Goal: Information Seeking & Learning: Learn about a topic

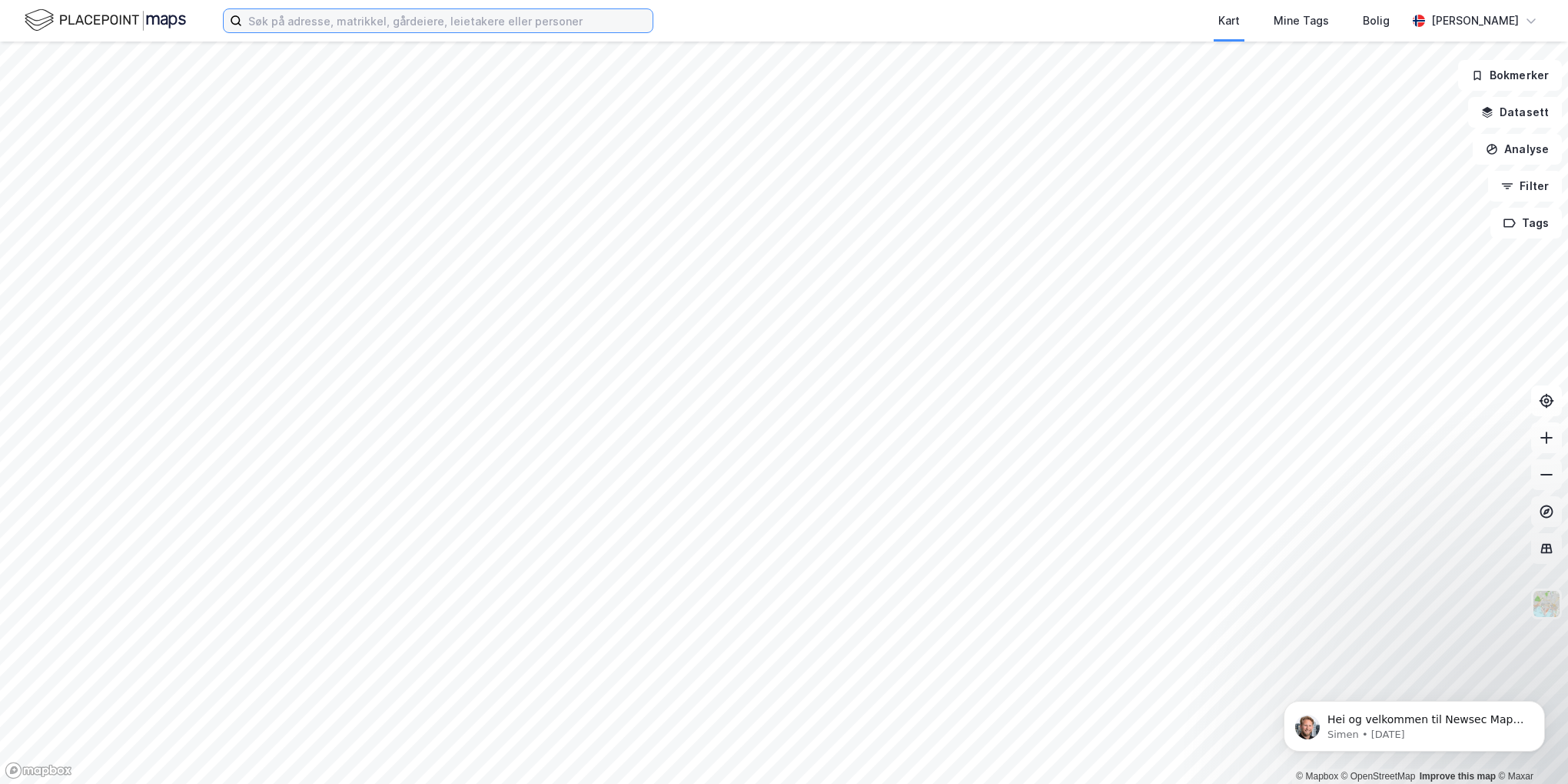
click at [356, 19] on input at bounding box center [447, 21] width 411 height 23
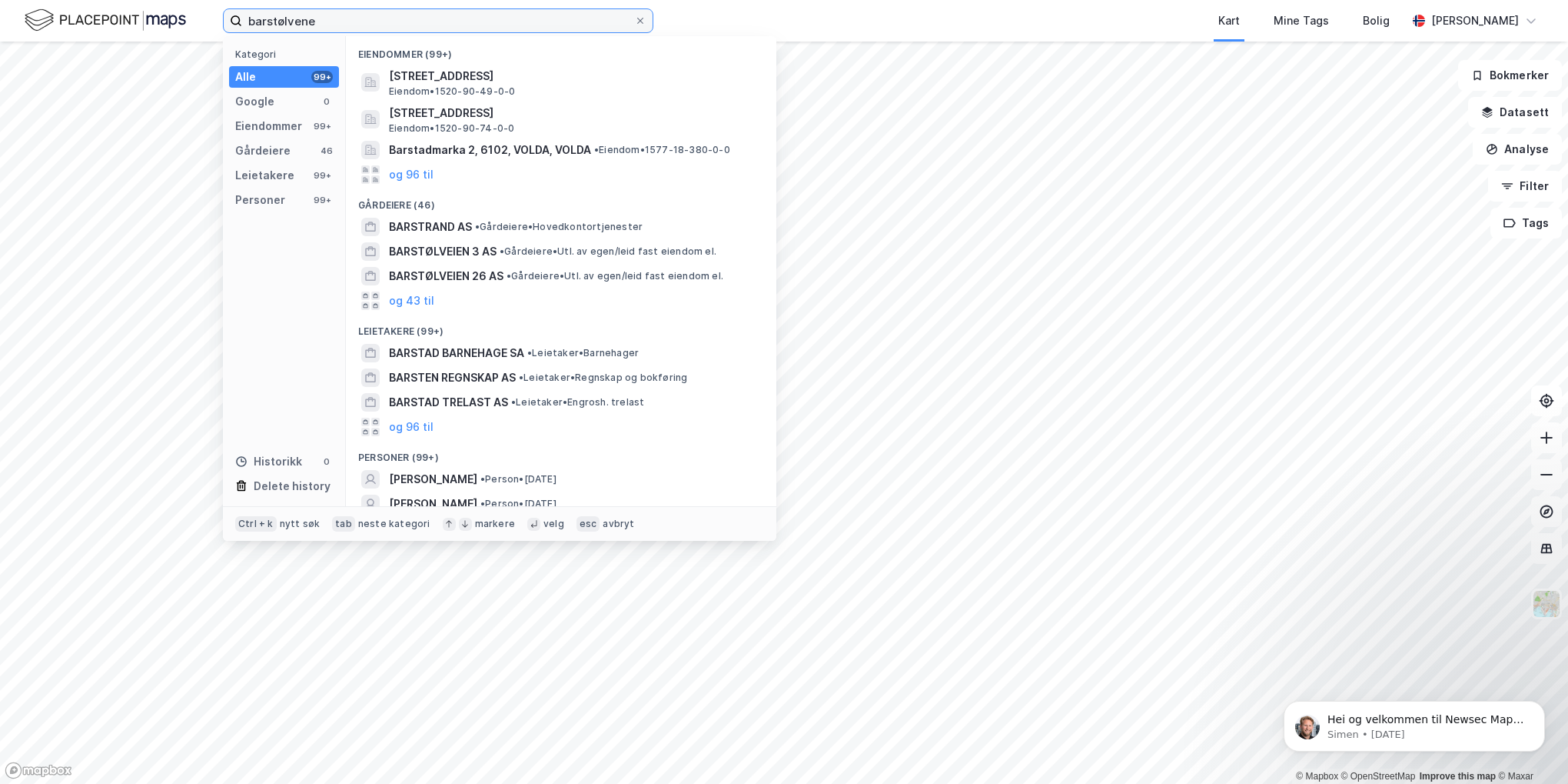
type input "barstølvene"
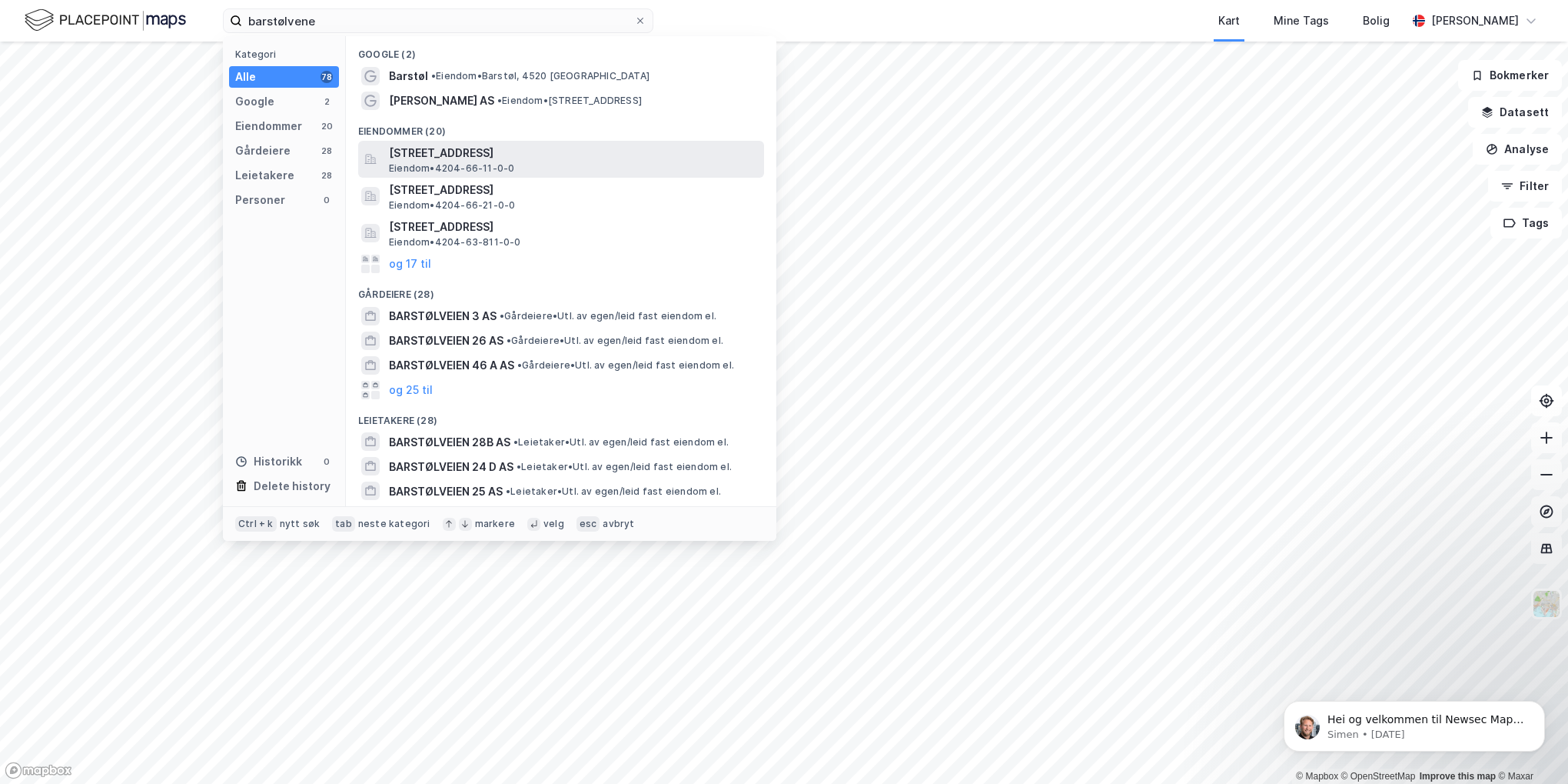
click at [446, 166] on span "Eiendom • 4204-66-11-0-0" at bounding box center [452, 168] width 126 height 12
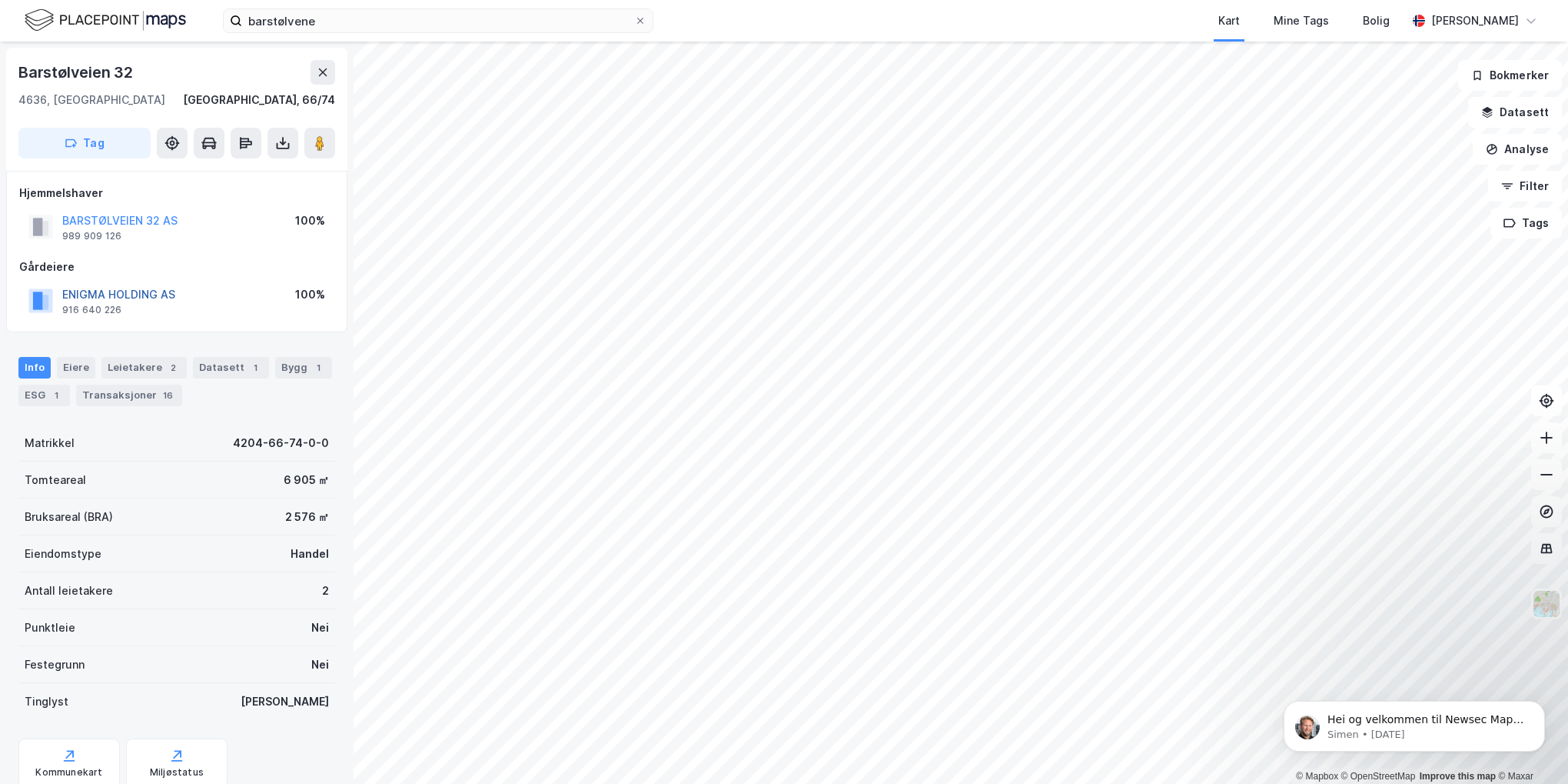
click at [0, 0] on button "ENIGMA HOLDING AS" at bounding box center [0, 0] width 0 height 0
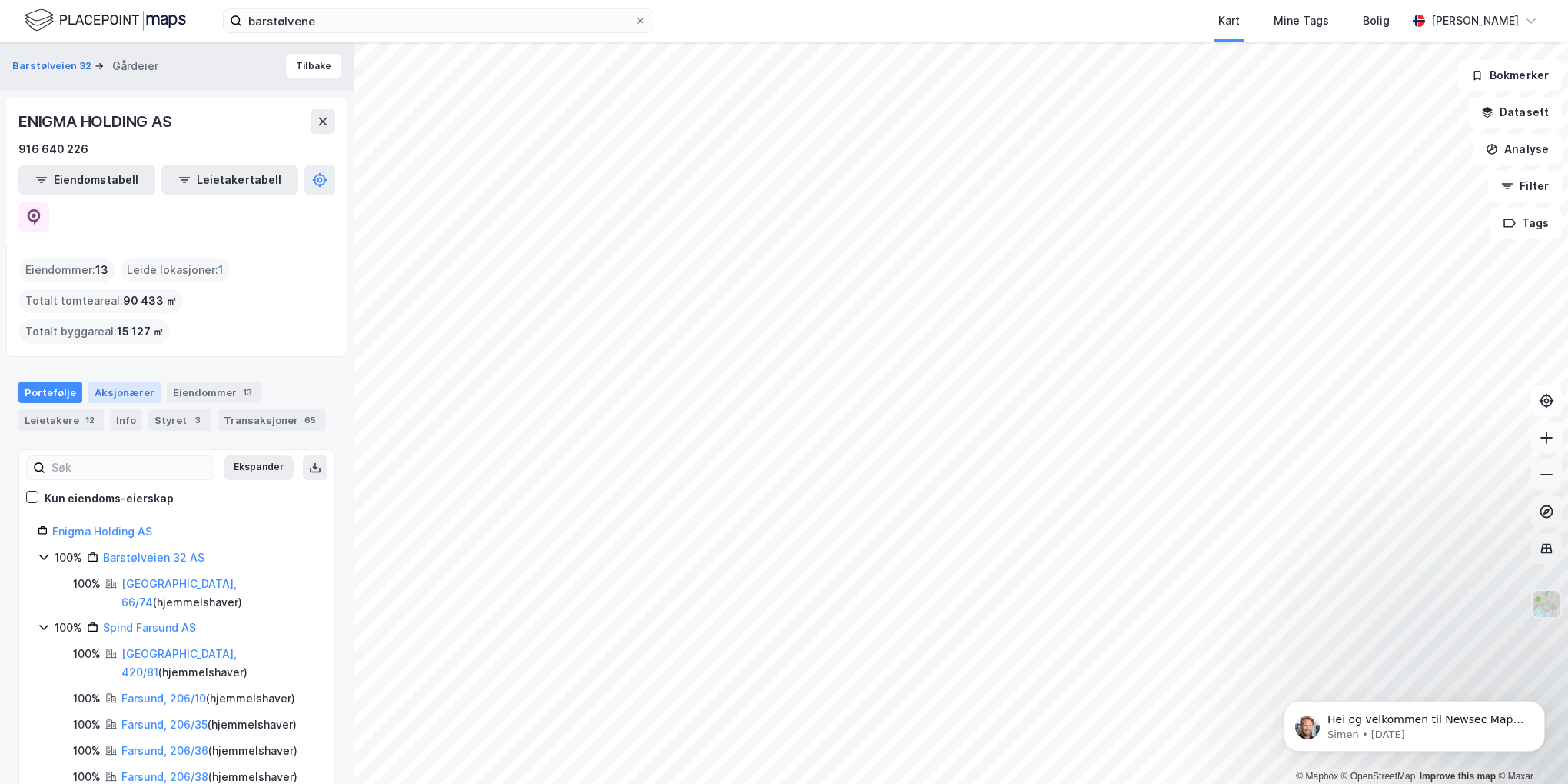
click at [119, 382] on div "Aksjonærer" at bounding box center [124, 392] width 72 height 22
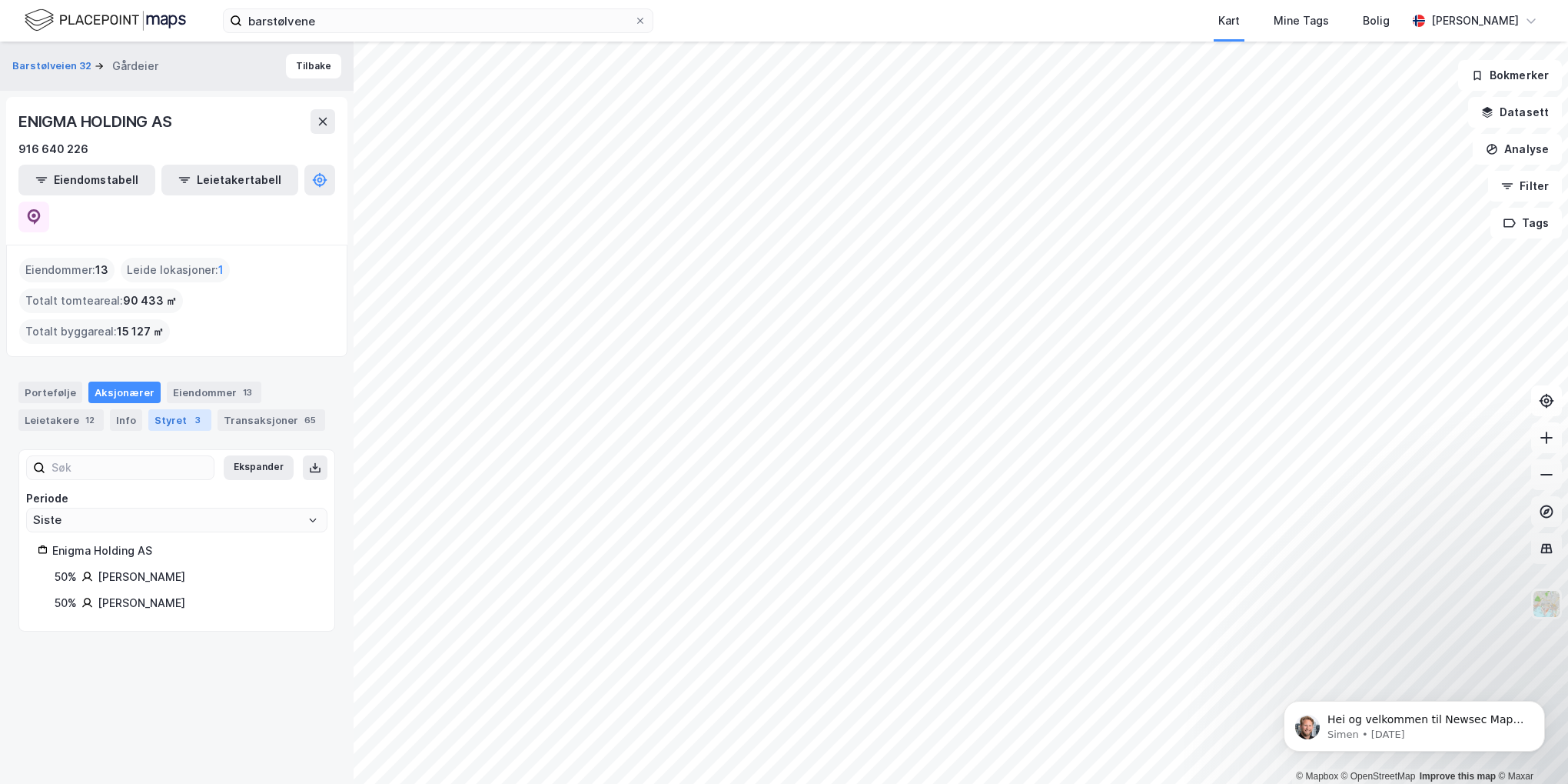
click at [190, 413] on div "3" at bounding box center [198, 420] width 15 height 15
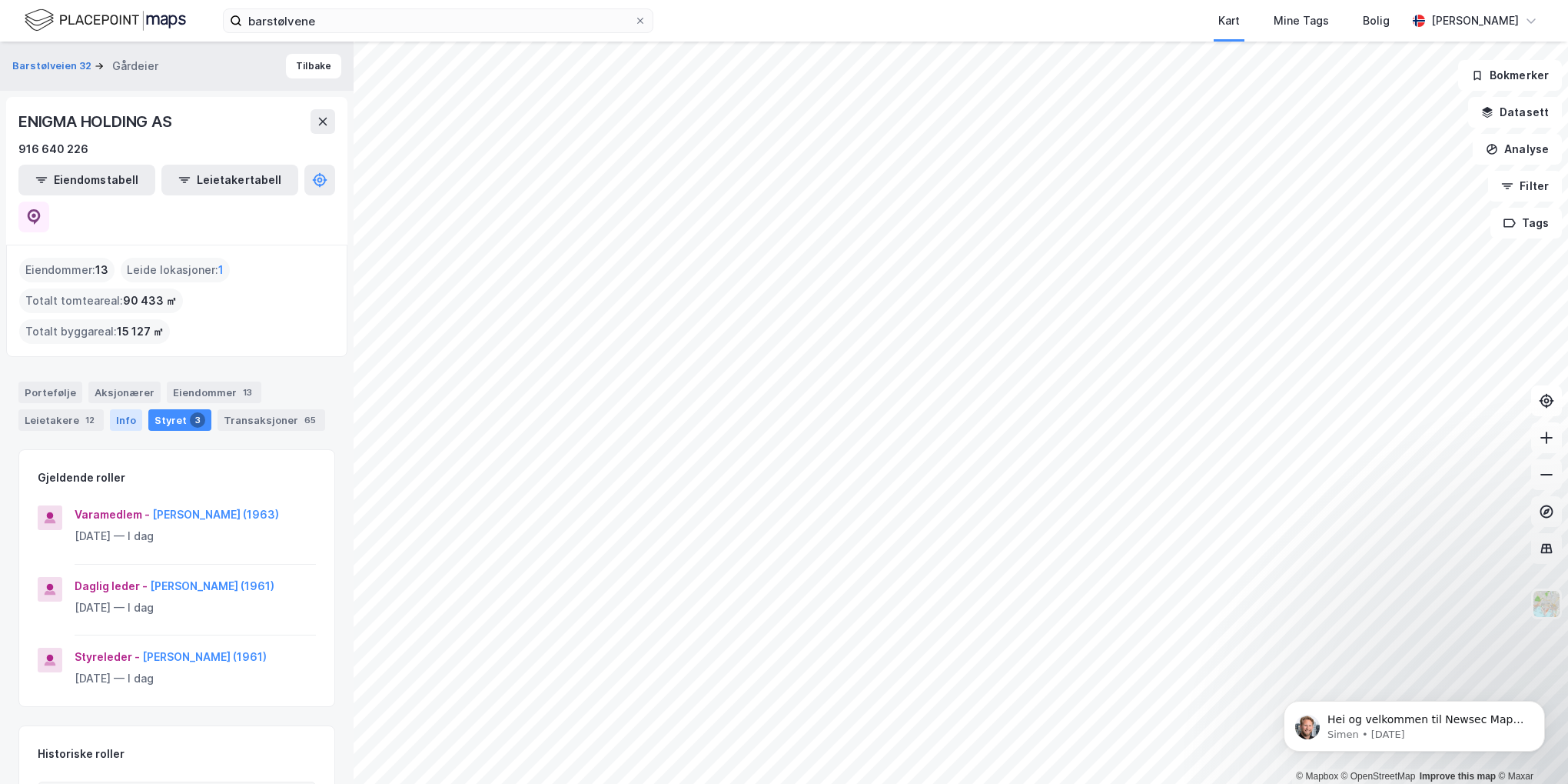
click at [122, 409] on div "Info" at bounding box center [126, 419] width 32 height 22
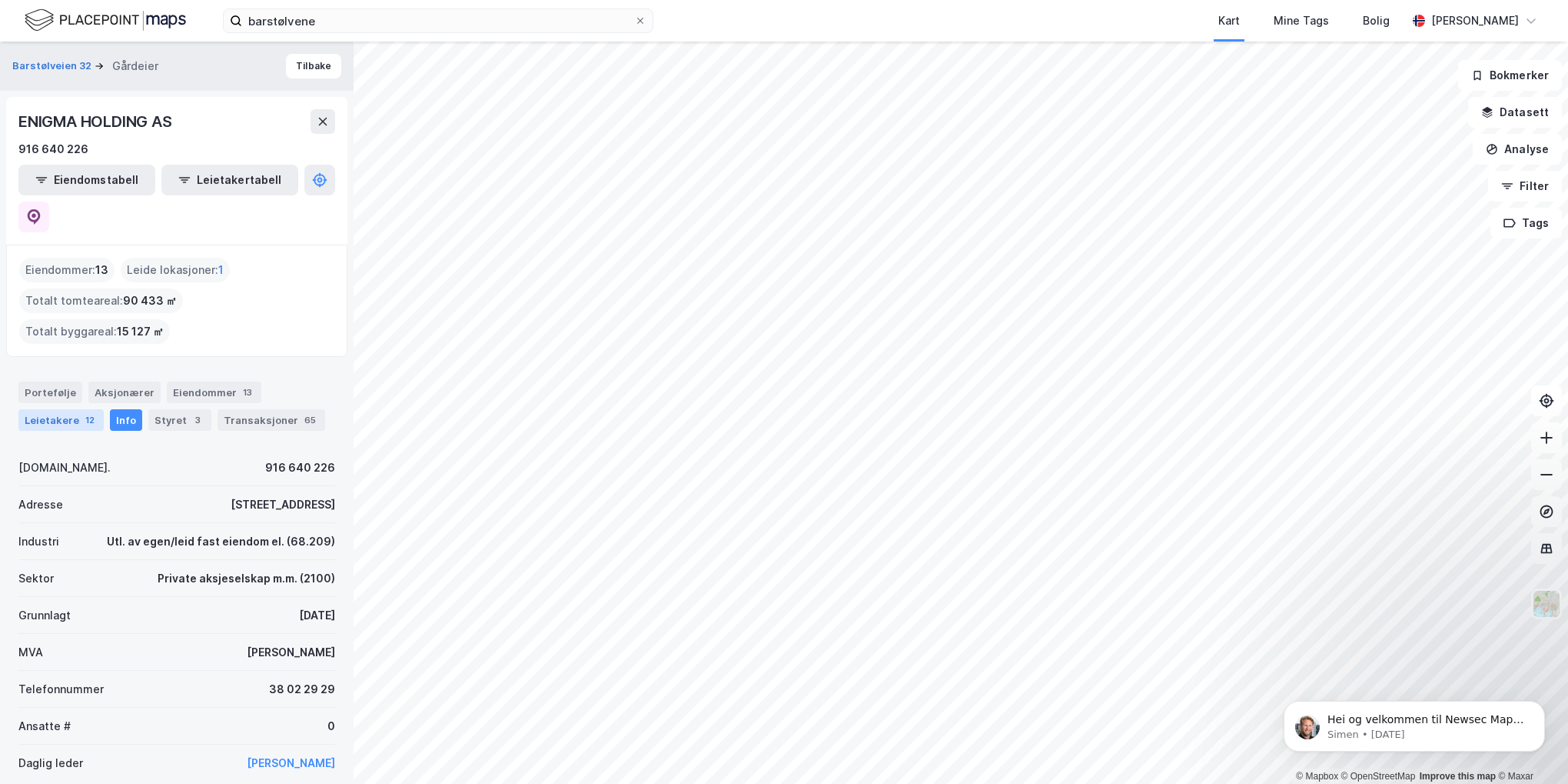
click at [64, 409] on div "Leietakere 12" at bounding box center [61, 419] width 85 height 22
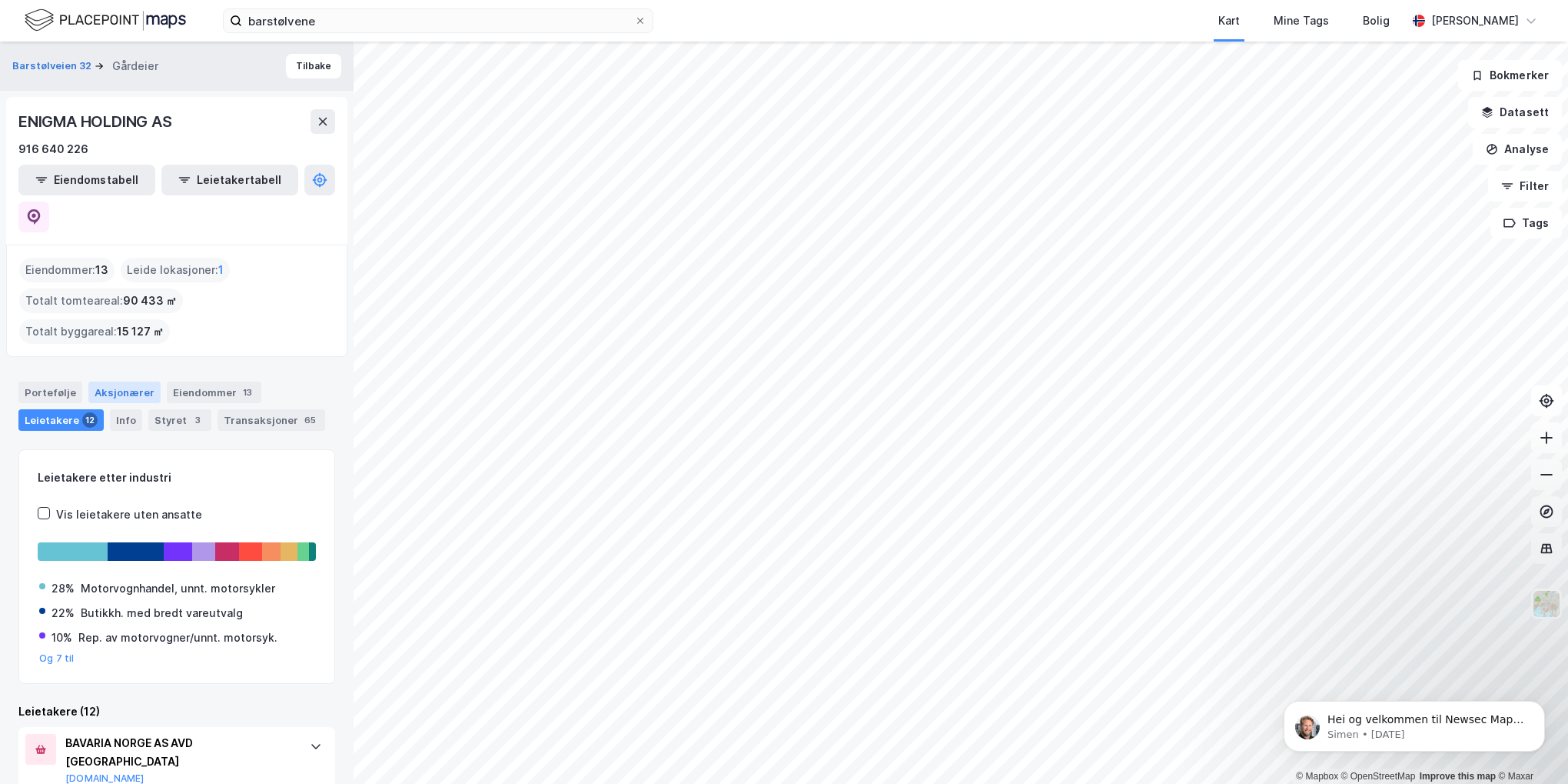
click at [117, 382] on div "Aksjonærer" at bounding box center [124, 392] width 72 height 22
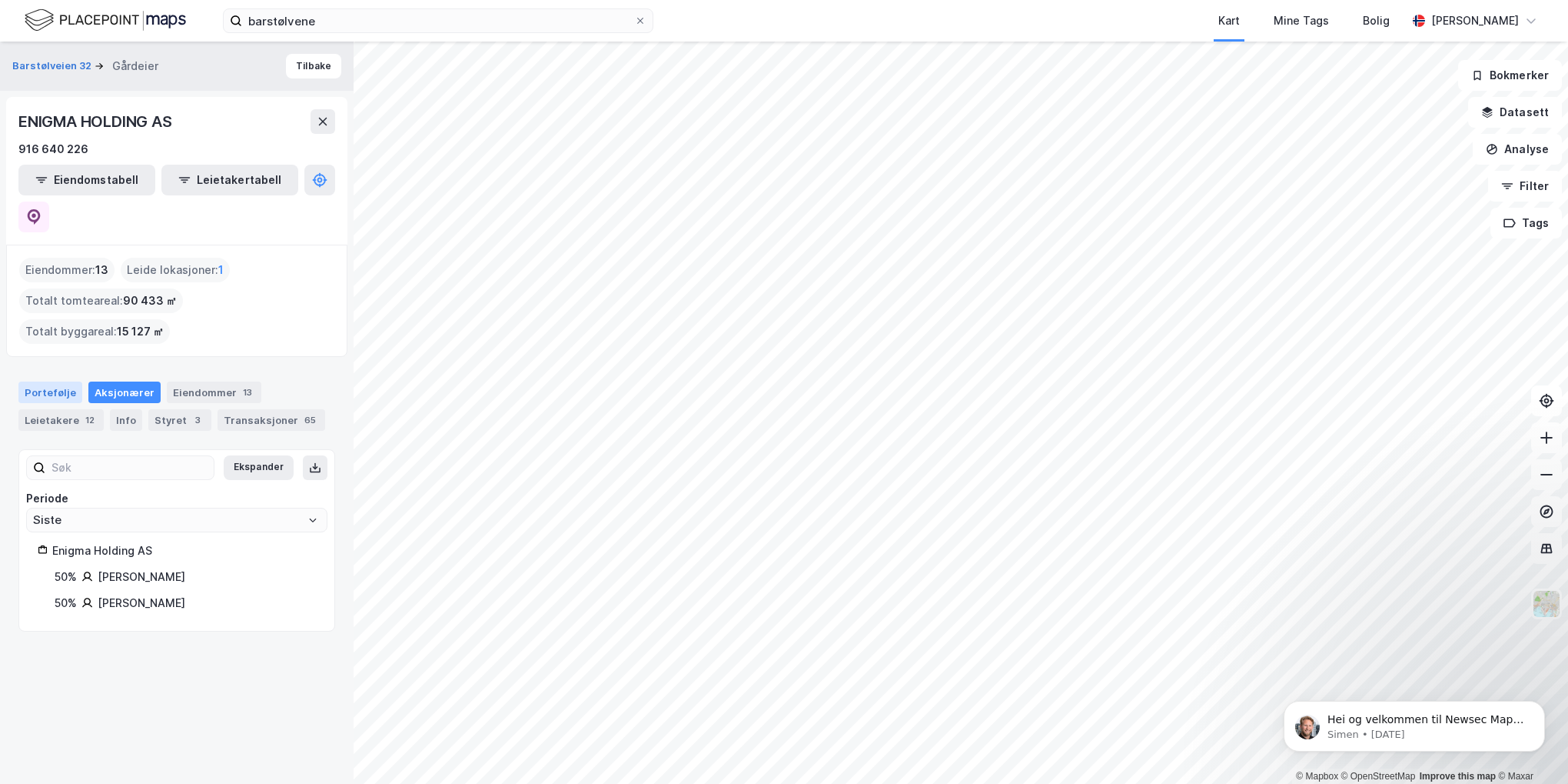
click at [53, 382] on div "Portefølje" at bounding box center [51, 392] width 64 height 22
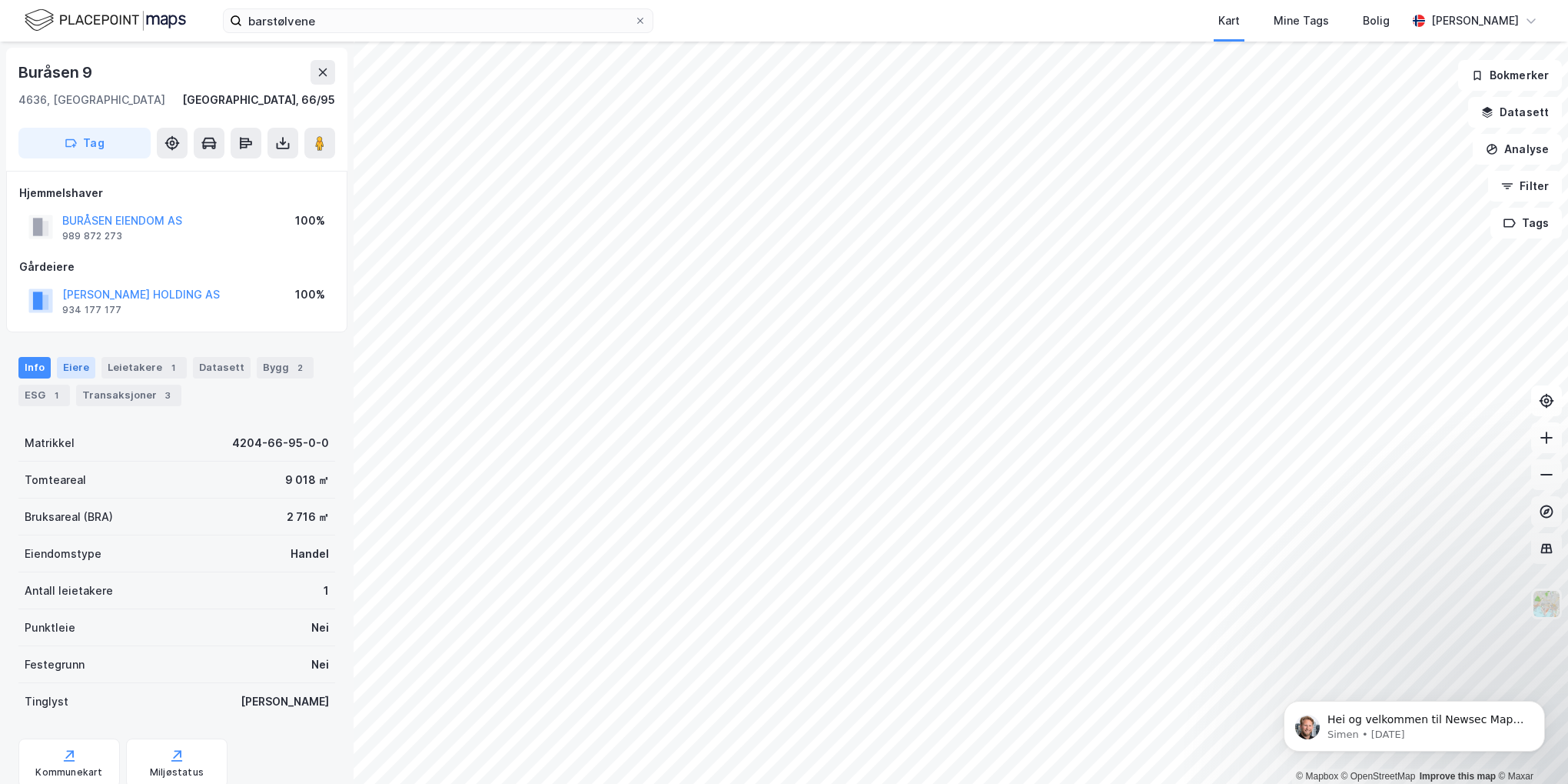
click at [75, 366] on div "Eiere" at bounding box center [76, 367] width 38 height 22
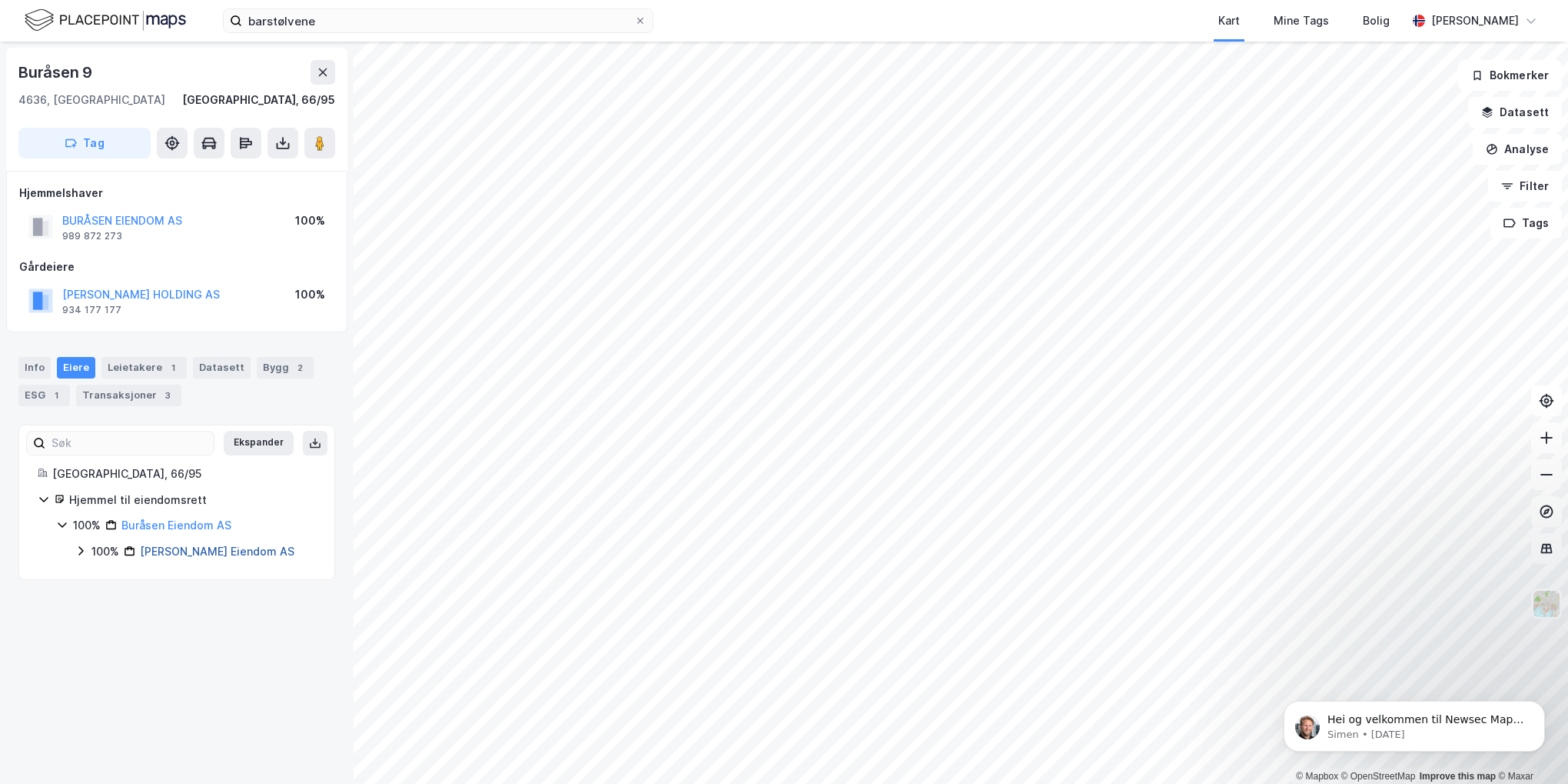
click at [190, 553] on link "[PERSON_NAME] Eiendom AS" at bounding box center [217, 551] width 155 height 13
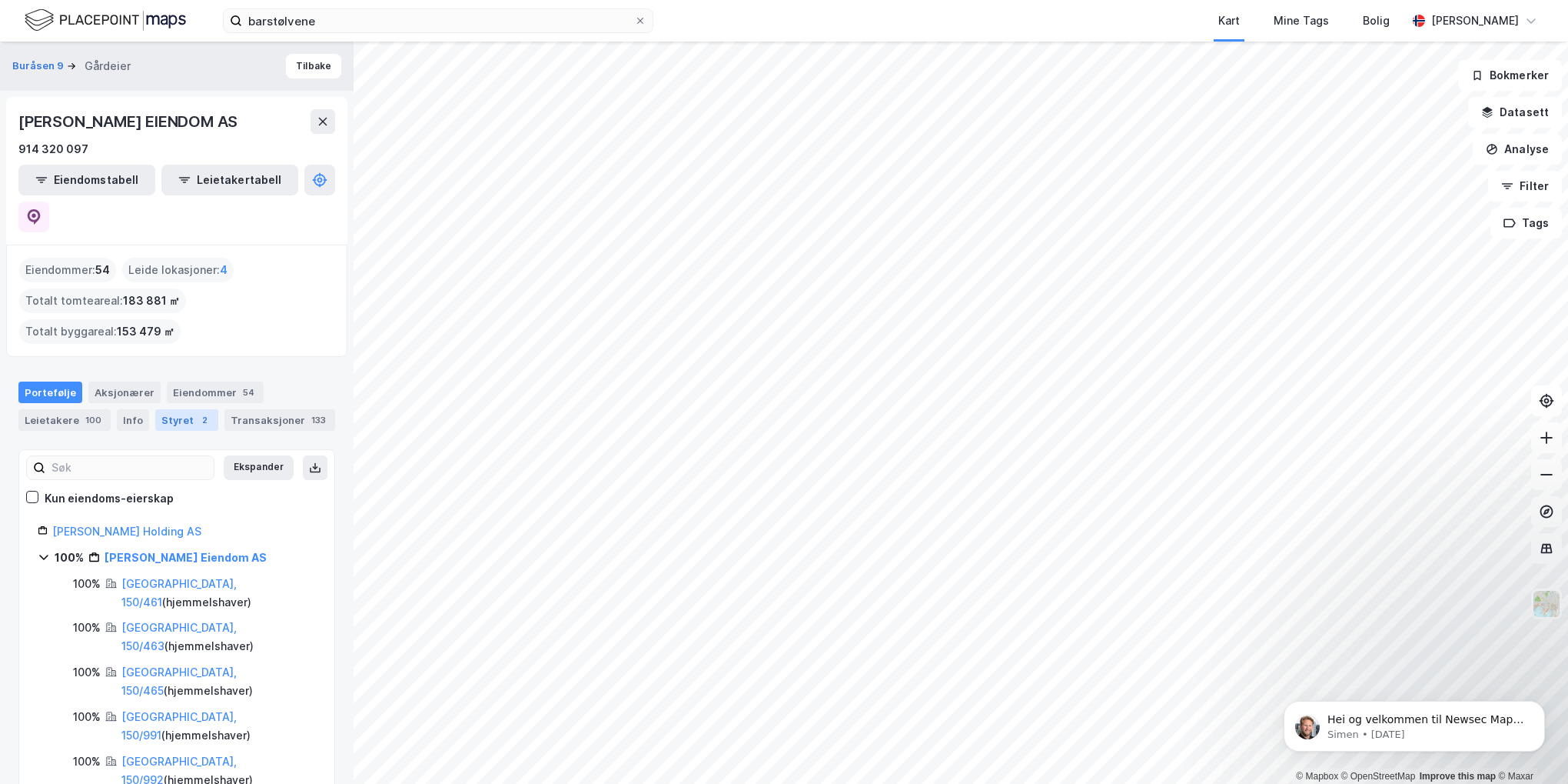
click at [182, 409] on div "Styret 2" at bounding box center [187, 419] width 63 height 22
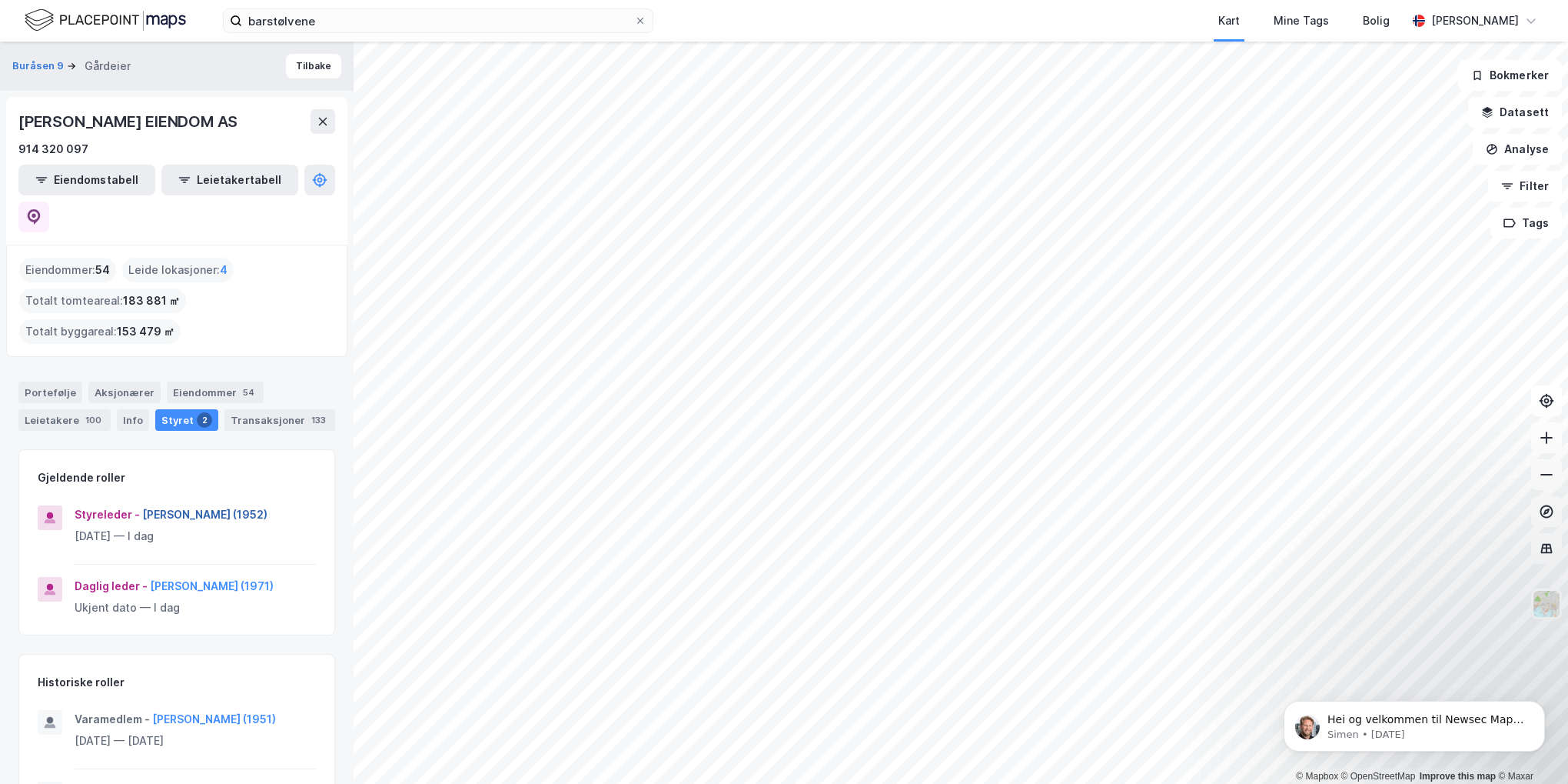
click at [0, 0] on button "[PERSON_NAME] (1952)" at bounding box center [0, 0] width 0 height 0
